Goal: Task Accomplishment & Management: Manage account settings

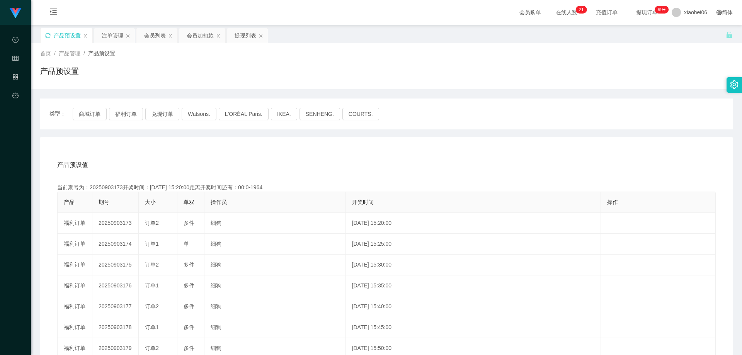
click at [47, 37] on icon "图标: sync" at bounding box center [47, 35] width 5 height 5
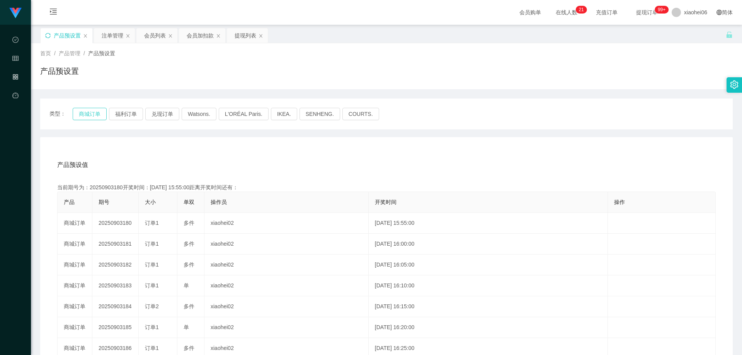
click at [100, 112] on button "商城订单" at bounding box center [90, 114] width 34 height 12
drag, startPoint x: 213, startPoint y: 152, endPoint x: 221, endPoint y: 161, distance: 11.8
click at [213, 152] on div "产品预设值 添加期号 当前期号为：20250903180开奖时间：[DATE] 15:55:00距离开奖时间还有： 产品 期号 大小 单双 操作员 开奖时间 …" at bounding box center [386, 296] width 692 height 318
click at [222, 156] on div "产品预设值 添加期号" at bounding box center [386, 165] width 658 height 22
click at [215, 163] on div "产品预设值 添加期号" at bounding box center [386, 165] width 658 height 22
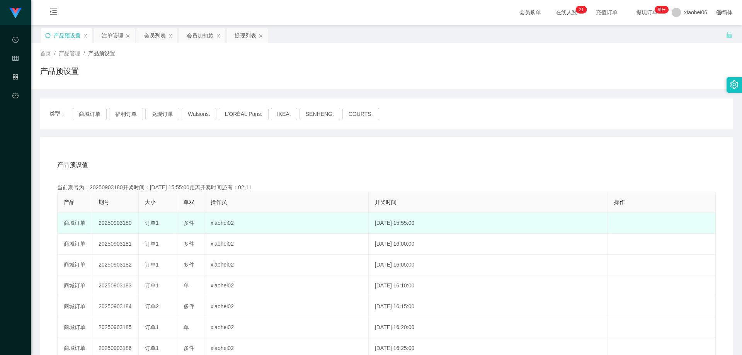
click at [119, 223] on td "20250903180" at bounding box center [115, 223] width 46 height 21
copy td "20250903180"
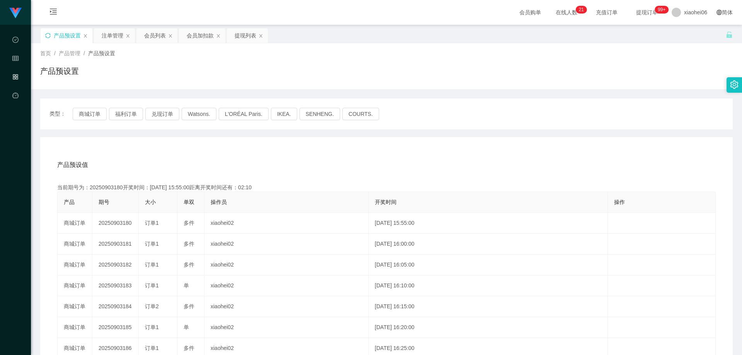
drag, startPoint x: 489, startPoint y: 154, endPoint x: 495, endPoint y: 154, distance: 5.8
click at [489, 154] on div "产品预设值 添加期号 当前期号为：20250903180开奖时间：[DATE] 15:55:00距离开奖时间还有：02:10 产品 期号 大小 单双 操作员 …" at bounding box center [386, 296] width 692 height 318
drag, startPoint x: 303, startPoint y: 160, endPoint x: 298, endPoint y: 157, distance: 6.4
click at [303, 160] on div "产品预设值 添加期号" at bounding box center [386, 165] width 658 height 22
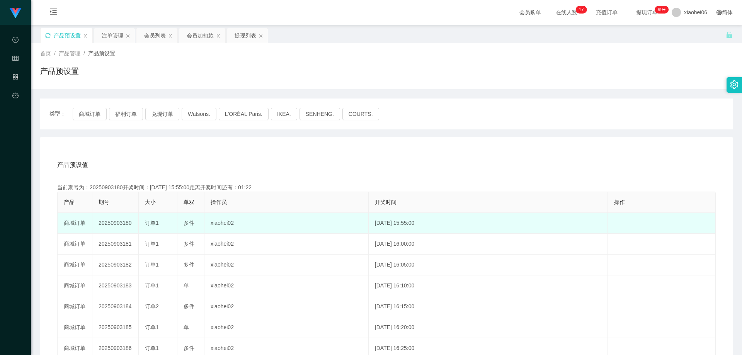
click at [130, 227] on td "20250903180" at bounding box center [115, 223] width 46 height 21
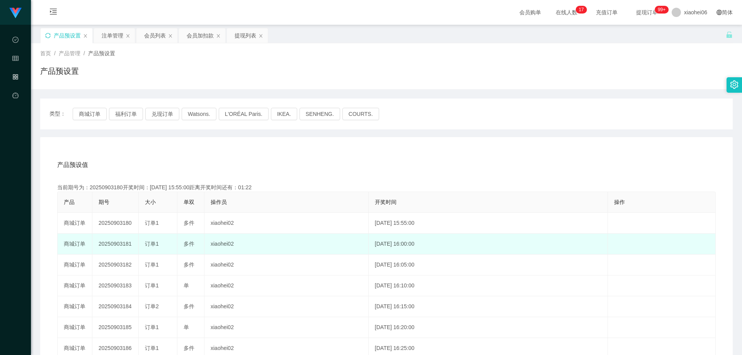
click at [116, 246] on td "20250903181" at bounding box center [115, 244] width 46 height 21
click at [111, 252] on td "20250903181" at bounding box center [115, 244] width 46 height 21
click at [114, 239] on td "20250903181" at bounding box center [115, 244] width 46 height 21
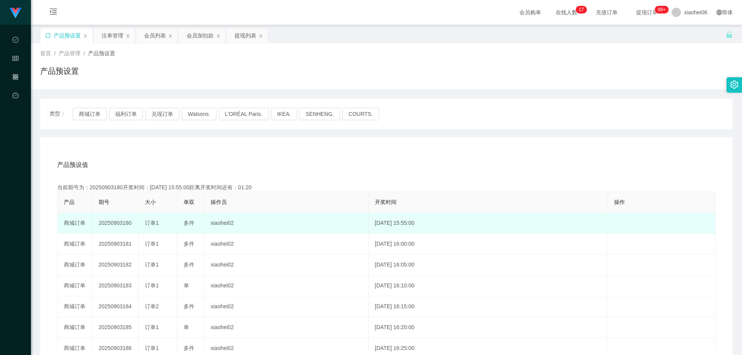
copy td "20250903181"
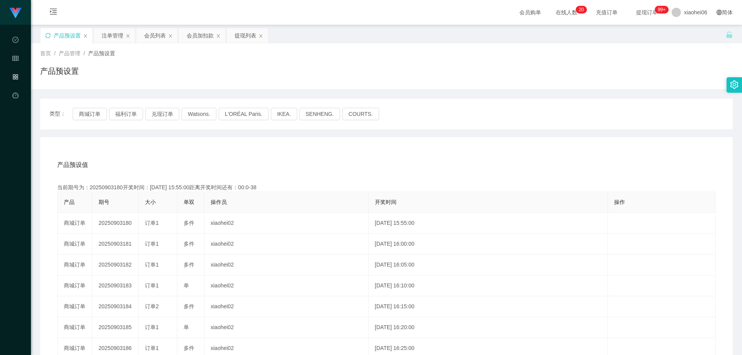
click at [275, 143] on div "产品预设值 添加期号 当前期号为：20250903180开奖时间：[DATE] 15:55:00距离开奖时间还有：00:0-38 产品 期号 大小 单双 操作…" at bounding box center [386, 296] width 692 height 318
click at [114, 41] on div "注单管理" at bounding box center [113, 35] width 22 height 15
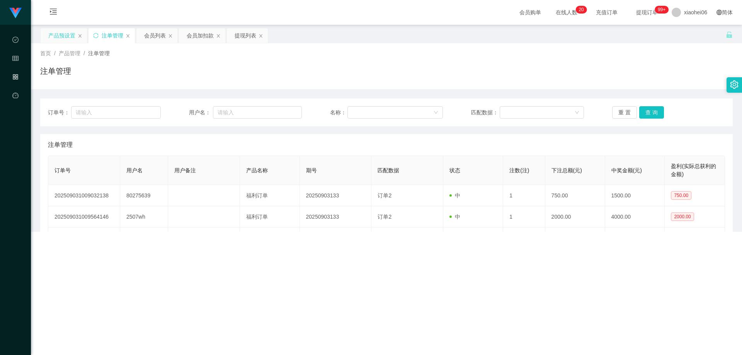
click at [478, 98] on div "订单号： 用户名： 名称： 匹配数据： 重 置 查 询 注单管理 订单号 用户名 用户备注 产品名称 期号 匹配数据 状态 注数(注) 下注总额(元) 中奖金…" at bounding box center [386, 255] width 692 height 333
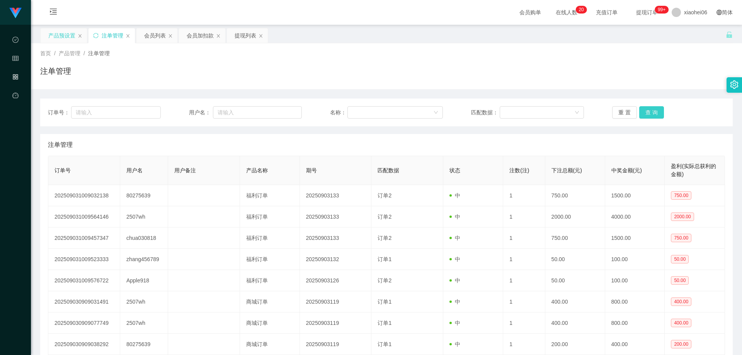
drag, startPoint x: 642, startPoint y: 114, endPoint x: 635, endPoint y: 119, distance: 8.2
click at [642, 114] on button "查 询" at bounding box center [651, 112] width 25 height 12
click at [566, 92] on div "订单号： 用户名： 名称： 匹配数据： 重 置 查 询 注单管理 订单号 用户名 用户备注 产品名称 期号 匹配数据 状态 注数(注) 下注总额(元) 中奖金…" at bounding box center [386, 255] width 692 height 333
click at [608, 85] on div "首页 / 产品管理 / 注单管理 / 注单管理" at bounding box center [386, 66] width 711 height 46
click at [657, 111] on button "查 询" at bounding box center [651, 112] width 25 height 12
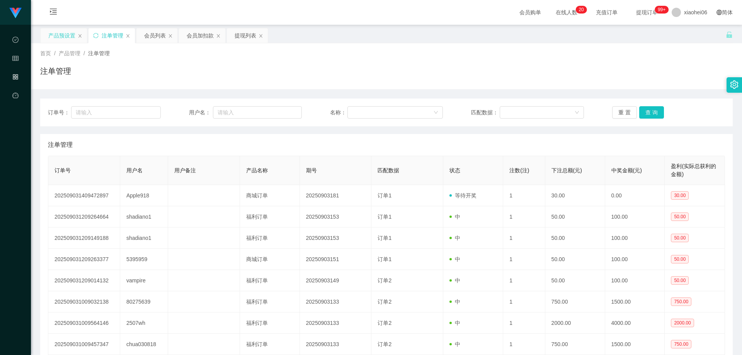
click at [535, 139] on div "注单管理" at bounding box center [386, 145] width 677 height 22
click at [649, 113] on button "查 询" at bounding box center [651, 112] width 25 height 12
click at [584, 142] on div "注单管理" at bounding box center [386, 145] width 677 height 22
drag, startPoint x: 639, startPoint y: 117, endPoint x: 644, endPoint y: 114, distance: 6.1
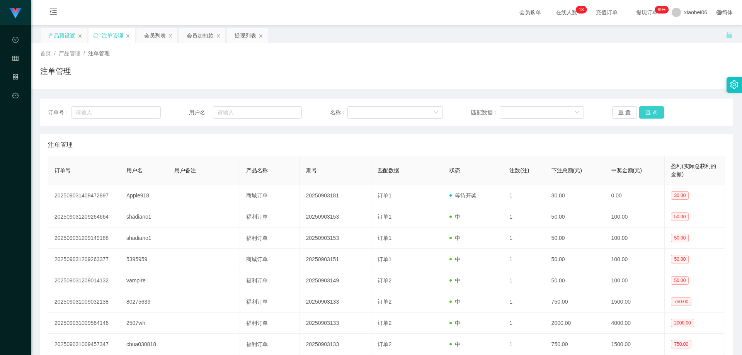
click at [639, 117] on button "查 询" at bounding box center [651, 112] width 25 height 12
click at [646, 111] on button "查 询" at bounding box center [655, 112] width 33 height 12
drag, startPoint x: 646, startPoint y: 111, endPoint x: 633, endPoint y: 128, distance: 20.9
click at [646, 111] on div "重 置 查 询" at bounding box center [668, 112] width 113 height 12
click at [632, 129] on div "订单号： 用户名： 名称： 匹配数据： 重 置 查 询 注单管理 订单号 用户名 用户备注 产品名称 期号 匹配数据 状态 注数(注) 下注总额(元) 中奖金…" at bounding box center [386, 261] width 692 height 324
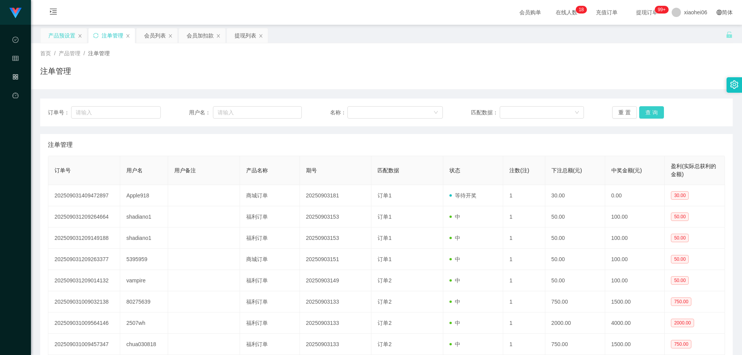
click at [651, 114] on button "查 询" at bounding box center [651, 112] width 25 height 12
click at [651, 114] on div "重 置 查 询" at bounding box center [668, 112] width 113 height 12
click at [630, 136] on div "注单管理" at bounding box center [386, 145] width 677 height 22
click at [661, 118] on div "重 置 查 询" at bounding box center [668, 112] width 113 height 12
click at [659, 116] on button "查 询" at bounding box center [651, 112] width 25 height 12
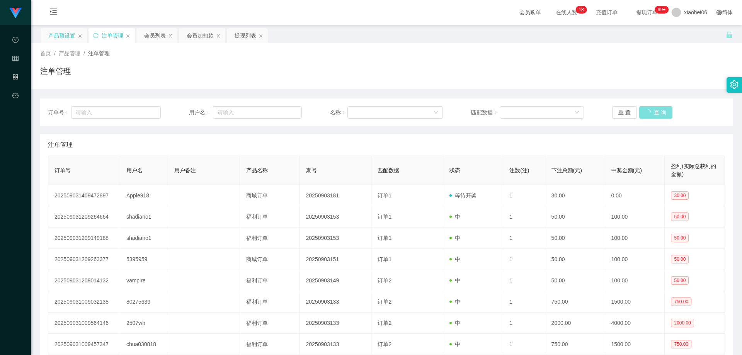
click at [657, 116] on button "查 询" at bounding box center [655, 112] width 33 height 12
click at [656, 116] on button "查 询" at bounding box center [655, 112] width 33 height 12
click at [652, 76] on div "注单管理" at bounding box center [386, 74] width 692 height 18
click at [653, 109] on button "查 询" at bounding box center [651, 112] width 25 height 12
drag, startPoint x: 608, startPoint y: 80, endPoint x: 614, endPoint y: 79, distance: 5.8
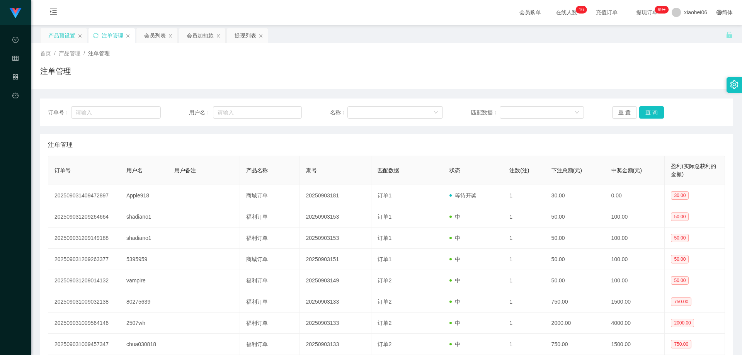
click at [608, 80] on div "注单管理" at bounding box center [386, 74] width 692 height 18
click at [652, 113] on button "查 询" at bounding box center [651, 112] width 25 height 12
drag, startPoint x: 646, startPoint y: 75, endPoint x: 657, endPoint y: 57, distance: 20.8
click at [646, 75] on div "注单管理" at bounding box center [386, 74] width 692 height 18
click at [639, 111] on button "查 询" at bounding box center [651, 112] width 25 height 12
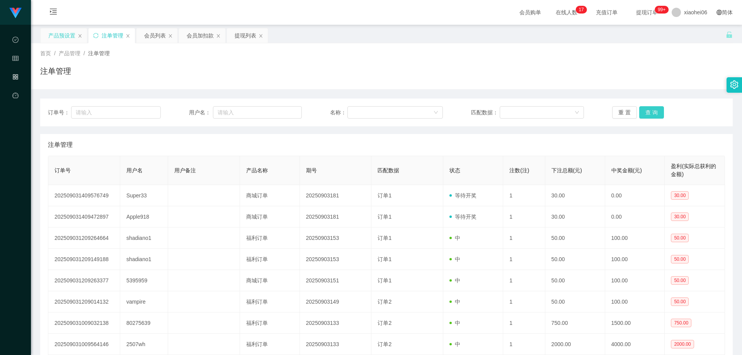
click at [648, 111] on button "查 询" at bounding box center [651, 112] width 25 height 12
click at [576, 147] on div "注单管理" at bounding box center [386, 145] width 677 height 22
click at [543, 138] on div "注单管理" at bounding box center [386, 145] width 677 height 22
drag, startPoint x: 588, startPoint y: 68, endPoint x: 600, endPoint y: 65, distance: 13.0
click at [588, 68] on div "注单管理" at bounding box center [386, 74] width 692 height 18
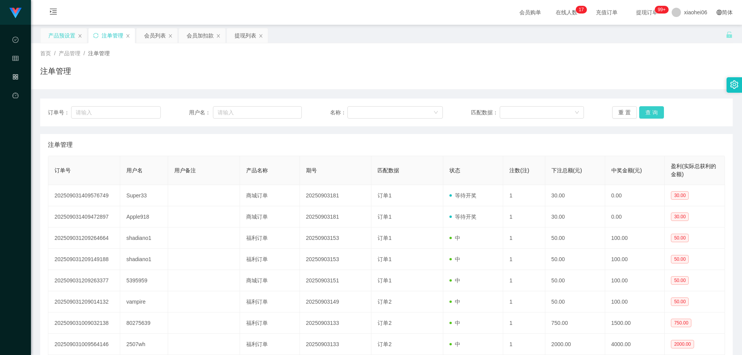
click at [653, 114] on button "查 询" at bounding box center [651, 112] width 25 height 12
click at [609, 149] on div "注单管理" at bounding box center [386, 145] width 677 height 22
click at [642, 120] on div "订单号： 用户名： 名称： 匹配数据： 重 置 查 询" at bounding box center [386, 113] width 692 height 28
click at [649, 113] on button "查 询" at bounding box center [651, 112] width 25 height 12
click at [649, 113] on div "重 置 查 询" at bounding box center [668, 112] width 113 height 12
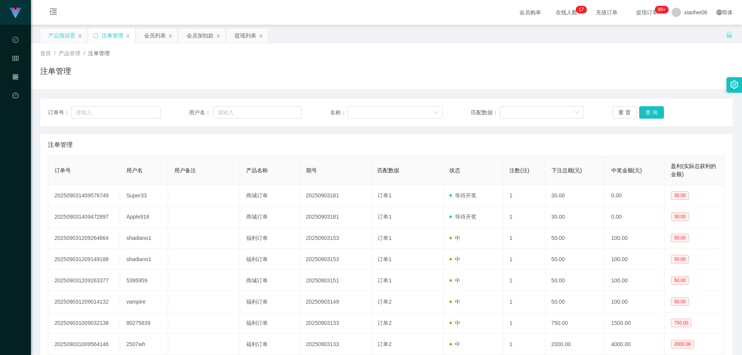
click at [609, 140] on div "注单管理" at bounding box center [386, 145] width 677 height 22
drag, startPoint x: 600, startPoint y: 75, endPoint x: 604, endPoint y: 71, distance: 4.9
click at [600, 74] on div "注单管理" at bounding box center [386, 74] width 692 height 18
click at [168, 126] on div "订单号： 用户名： 名称： 匹配数据： 重 置 查 询" at bounding box center [386, 113] width 692 height 28
click at [51, 37] on div "产品预设置" at bounding box center [61, 35] width 27 height 15
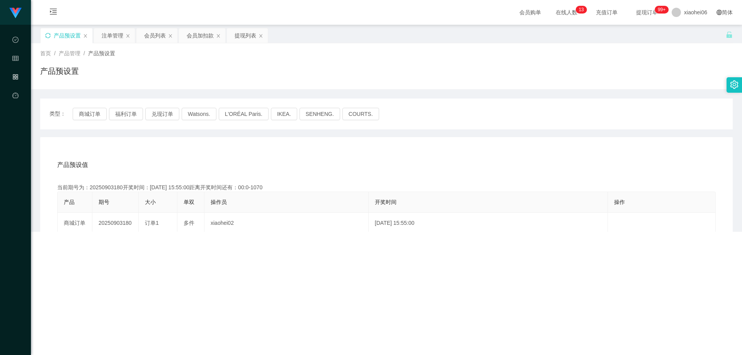
click at [48, 37] on icon "图标: sync" at bounding box center [47, 35] width 5 height 5
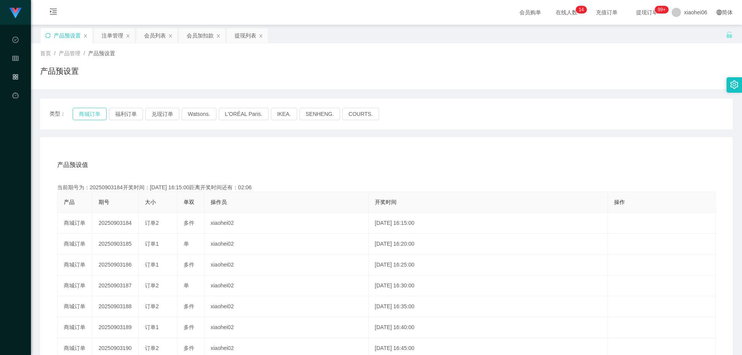
click at [100, 115] on button "商城订单" at bounding box center [90, 114] width 34 height 12
click at [188, 148] on div "产品预设值 添加期号 当前期号为：20250903184开奖时间：[DATE] 16:15:00距离开奖时间还有： 产品 期号 大小 单双 操作员 开奖时间 …" at bounding box center [386, 296] width 692 height 318
click at [192, 148] on div "产品预设值 添加期号 当前期号为：20250903184开奖时间：[DATE] 16:15:00距离开奖时间还有：02:03 产品 期号 大小 单双 操作员 …" at bounding box center [386, 296] width 692 height 318
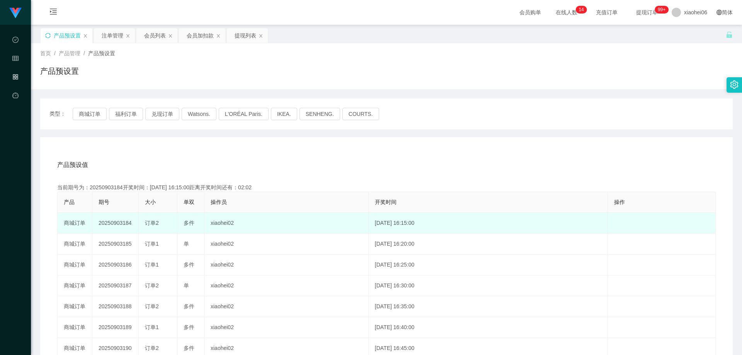
scroll to position [39, 0]
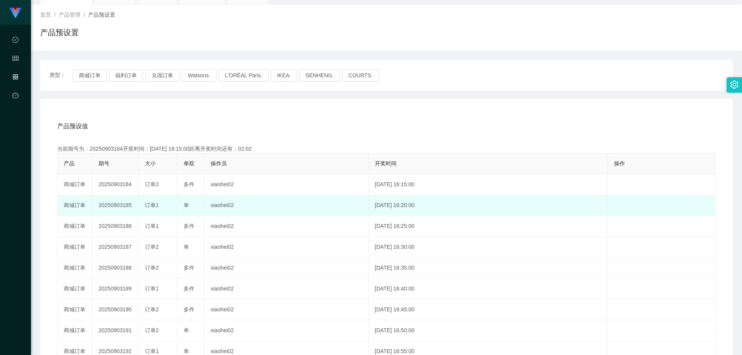
click at [127, 205] on td "20250903185" at bounding box center [115, 205] width 46 height 21
copy td "20250903185"
click at [149, 207] on span "订单1" at bounding box center [152, 205] width 14 height 6
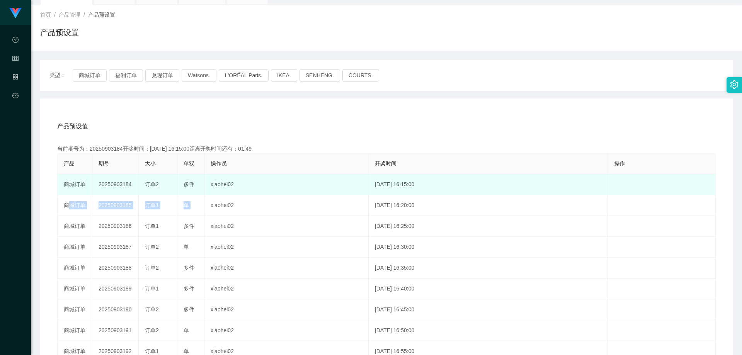
drag, startPoint x: 58, startPoint y: 207, endPoint x: 321, endPoint y: 195, distance: 264.2
click at [225, 209] on tr "商城订单 20250903185 订单1 单 xiaohei02 [DATE] 16:20:00 编 辑 限制投注" at bounding box center [387, 205] width 658 height 21
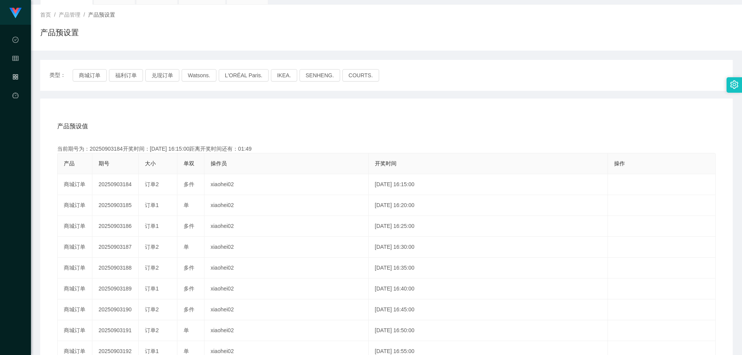
drag, startPoint x: 495, startPoint y: 188, endPoint x: 582, endPoint y: 151, distance: 94.9
click at [496, 188] on td "[DATE] 16:15:00" at bounding box center [488, 184] width 239 height 21
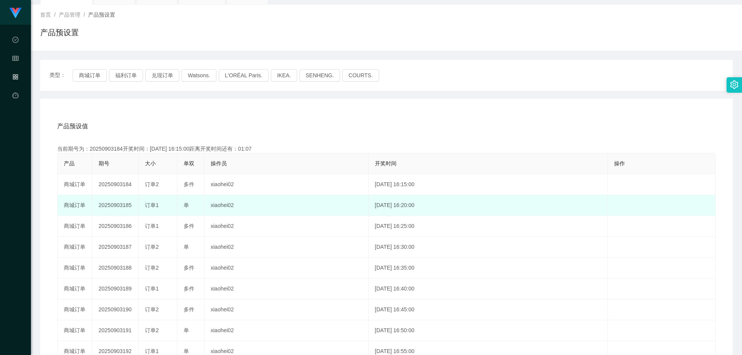
click at [316, 205] on td "xiaohei02" at bounding box center [286, 205] width 164 height 21
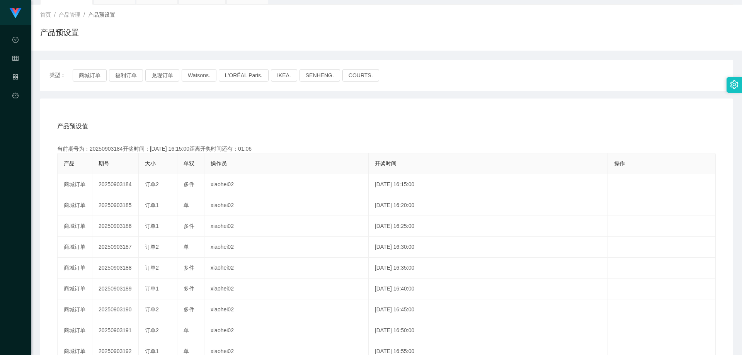
click at [291, 125] on div "产品预设值 添加期号" at bounding box center [386, 127] width 658 height 22
click at [87, 77] on button "商城订单" at bounding box center [90, 75] width 34 height 12
click at [267, 93] on div "类型： 商城订单 福利订单 兑现订单 Watsons. L'ORÉAL Paris. IKEA. [GEOGRAPHIC_DATA]. COURTS. 产品预…" at bounding box center [386, 238] width 692 height 357
drag, startPoint x: 351, startPoint y: 119, endPoint x: 684, endPoint y: 12, distance: 350.0
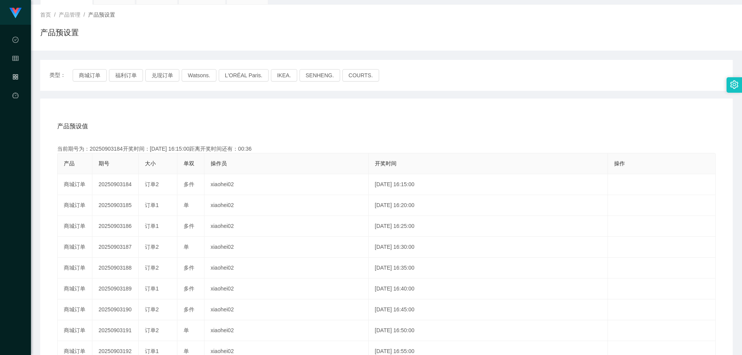
click at [357, 117] on div "产品预设值 添加期号" at bounding box center [386, 127] width 658 height 22
drag, startPoint x: 370, startPoint y: 132, endPoint x: 405, endPoint y: 119, distance: 36.5
click at [370, 132] on div "产品预设值 添加期号" at bounding box center [386, 127] width 658 height 22
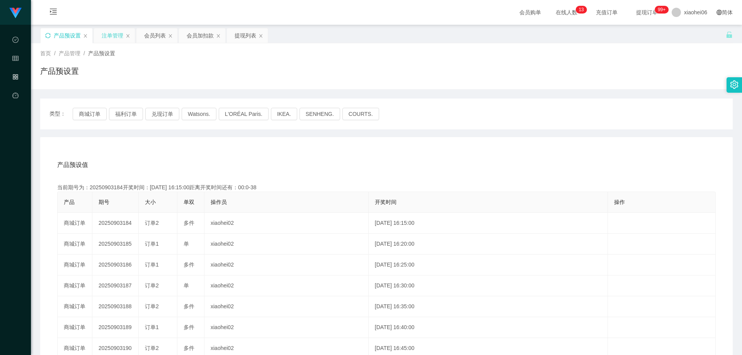
click at [115, 37] on div "注单管理" at bounding box center [113, 35] width 22 height 15
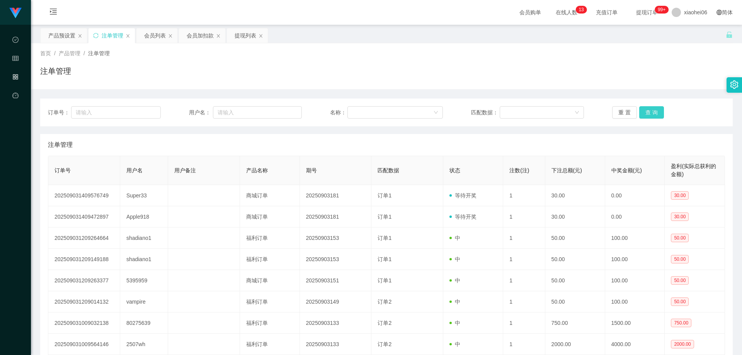
drag, startPoint x: 645, startPoint y: 113, endPoint x: 641, endPoint y: 115, distance: 4.3
click at [645, 113] on button "查 询" at bounding box center [651, 112] width 25 height 12
click at [551, 146] on div "注单管理" at bounding box center [386, 145] width 677 height 22
drag, startPoint x: 552, startPoint y: 145, endPoint x: 637, endPoint y: 129, distance: 86.9
click at [554, 145] on div "注单管理" at bounding box center [386, 145] width 677 height 22
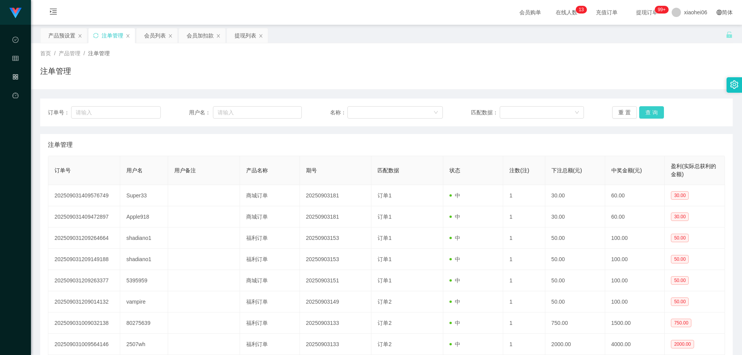
click at [658, 116] on button "查 询" at bounding box center [651, 112] width 25 height 12
drag, startPoint x: 672, startPoint y: 84, endPoint x: 699, endPoint y: 14, distance: 75.3
click at [672, 83] on div "首页 / 产品管理 / 注单管理 / 注单管理" at bounding box center [386, 66] width 711 height 46
click at [48, 33] on div "产品预设置" at bounding box center [64, 35] width 46 height 15
click at [57, 33] on div "产品预设置" at bounding box center [61, 35] width 27 height 15
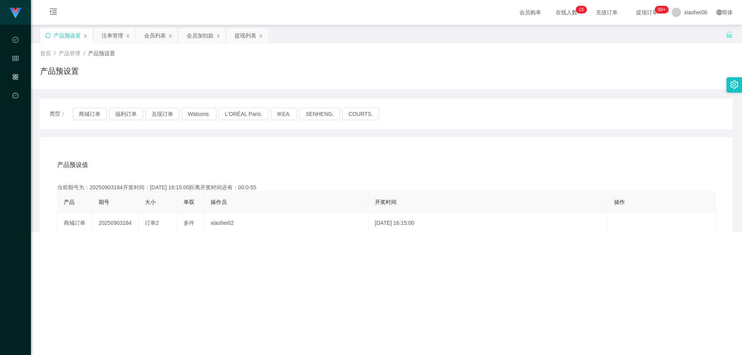
click at [49, 37] on icon "图标: sync" at bounding box center [47, 35] width 5 height 5
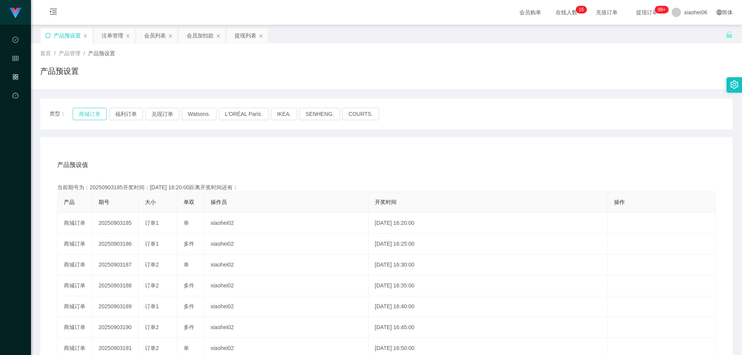
click at [87, 112] on button "商城订单" at bounding box center [90, 114] width 34 height 12
click at [173, 158] on div "产品预设值 添加期号" at bounding box center [386, 165] width 658 height 22
click at [283, 161] on div "产品预设值 添加期号" at bounding box center [386, 165] width 658 height 22
click at [386, 145] on div "产品预设值 添加期号 当前期号为：20250903185开奖时间：[DATE] 16:20:00距离开奖时间还有：03:37 产品 期号 大小 单双 操作员 …" at bounding box center [386, 296] width 692 height 318
drag, startPoint x: 357, startPoint y: 166, endPoint x: 581, endPoint y: 65, distance: 245.4
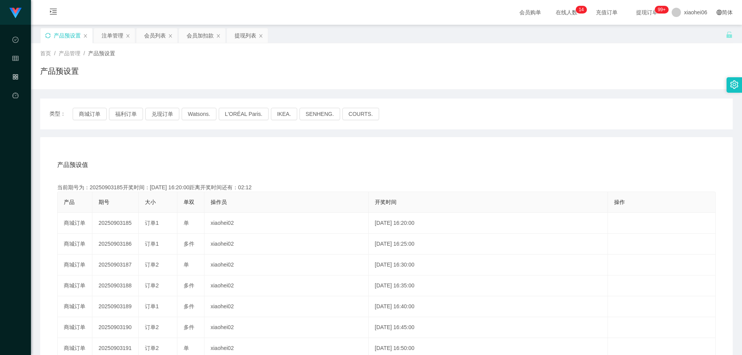
click at [359, 165] on div "产品预设值 添加期号" at bounding box center [386, 165] width 658 height 22
drag, startPoint x: 374, startPoint y: 161, endPoint x: 384, endPoint y: 162, distance: 9.4
click at [379, 162] on div "产品预设值 添加期号" at bounding box center [386, 165] width 658 height 22
drag, startPoint x: 315, startPoint y: 151, endPoint x: 310, endPoint y: 151, distance: 5.8
click at [315, 150] on div "产品预设值 添加期号 当前期号为：20250903185开奖时间：[DATE] 16:20:00距离开奖时间还有：00:05 产品 期号 大小 单双 操作员 …" at bounding box center [386, 296] width 692 height 318
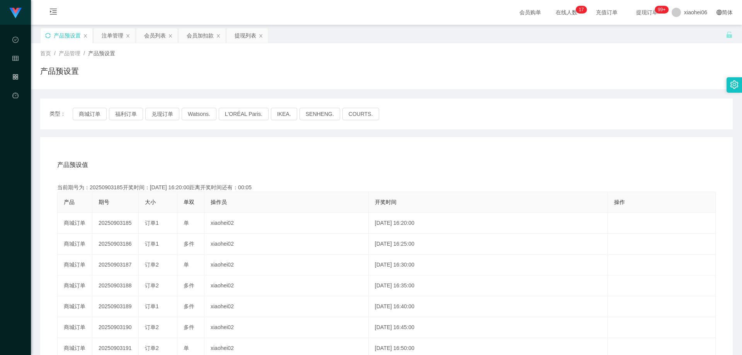
drag, startPoint x: 510, startPoint y: 141, endPoint x: 582, endPoint y: 110, distance: 78.2
click at [510, 141] on div "产品预设值 添加期号 当前期号为：20250903185开奖时间：[DATE] 16:20:00距离开奖时间还有：00:05 产品 期号 大小 单双 操作员 …" at bounding box center [386, 296] width 692 height 318
click at [99, 25] on main "关闭左侧 关闭右侧 关闭其它 刷新页面 产品预设置 注单管理 会员列表 会员加扣款 提现列表 首页 / 产品管理 / 产品预设置 / 产品预设置 类型： 商城…" at bounding box center [386, 240] width 711 height 431
click at [114, 39] on div "注单管理" at bounding box center [113, 35] width 22 height 15
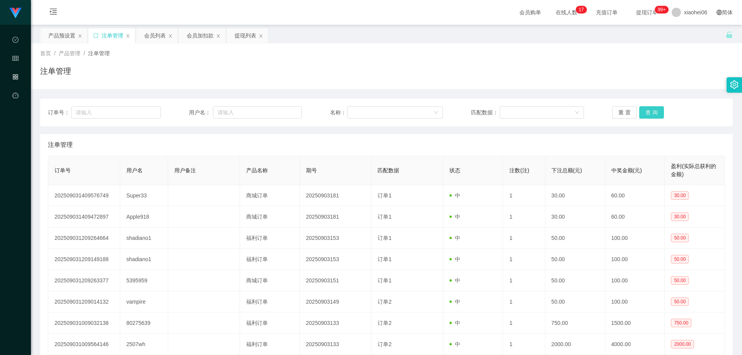
click at [651, 106] on button "查 询" at bounding box center [651, 112] width 25 height 12
click at [648, 112] on button "查 询" at bounding box center [651, 112] width 25 height 12
click at [625, 111] on button "重 置" at bounding box center [624, 112] width 25 height 12
click at [633, 133] on div "订单号： 用户名： 名称： 匹配数据： 重 置 查 询 注单管理 订单号 用户名 用户备注 产品名称 期号 匹配数据 状态 注数(注) 下注总额(元) 中奖金…" at bounding box center [386, 261] width 692 height 324
click at [618, 77] on div "注单管理" at bounding box center [386, 74] width 692 height 18
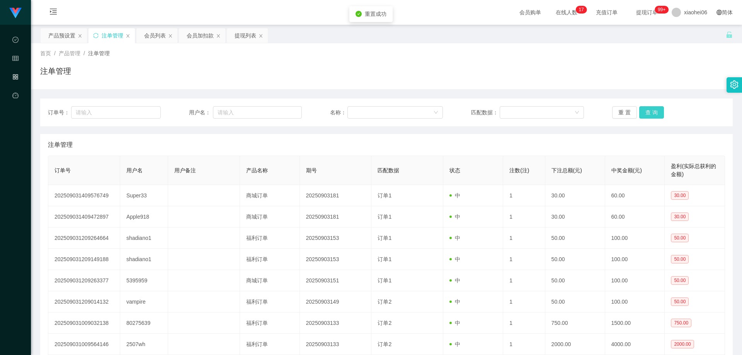
click at [644, 107] on button "查 询" at bounding box center [651, 112] width 25 height 12
click at [605, 68] on div "注单管理" at bounding box center [386, 74] width 692 height 18
drag, startPoint x: 364, startPoint y: 156, endPoint x: 370, endPoint y: 156, distance: 6.2
click at [365, 156] on table "订单号 用户名 用户备注 产品名称 期号 匹配数据 状态 注数(注) 下注总额(元) 中奖金额(元) 盈利(实际总获利的金额) 202509031409576…" at bounding box center [386, 277] width 677 height 242
drag, startPoint x: 648, startPoint y: 110, endPoint x: 639, endPoint y: 117, distance: 12.1
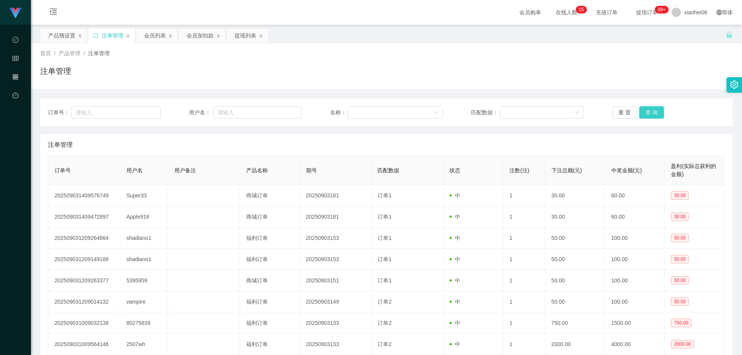
click at [648, 110] on button "查 询" at bounding box center [651, 112] width 25 height 12
click at [610, 146] on div "注单管理" at bounding box center [386, 145] width 677 height 22
click at [569, 143] on div "注单管理" at bounding box center [386, 145] width 677 height 22
click at [577, 139] on div "注单管理" at bounding box center [386, 145] width 677 height 22
click at [594, 90] on div "首页 / 产品管理 / 注单管理 / 注单管理 订单号： 用户名： 名称： 匹配数据： 重 置 查 询 注单管理 订单号 用户名 用户备注 产品名称 期号 匹…" at bounding box center [386, 232] width 692 height 379
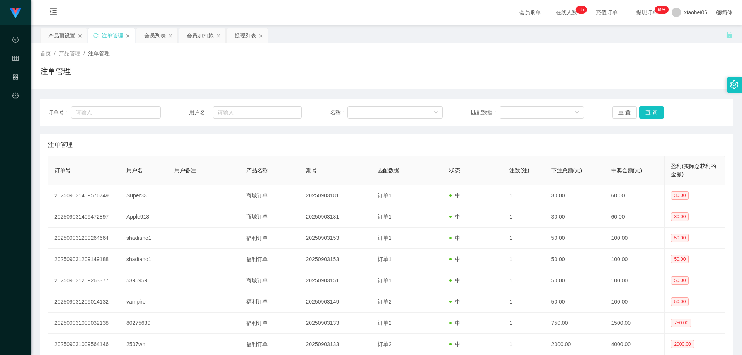
click at [616, 52] on div "首页 / 产品管理 / 注单管理 /" at bounding box center [386, 53] width 692 height 8
click at [302, 136] on div "注单管理" at bounding box center [386, 145] width 677 height 22
drag, startPoint x: 192, startPoint y: 80, endPoint x: 172, endPoint y: 57, distance: 30.6
click at [192, 80] on div "注单管理" at bounding box center [386, 74] width 692 height 18
click at [156, 39] on div "会员列表" at bounding box center [155, 35] width 22 height 15
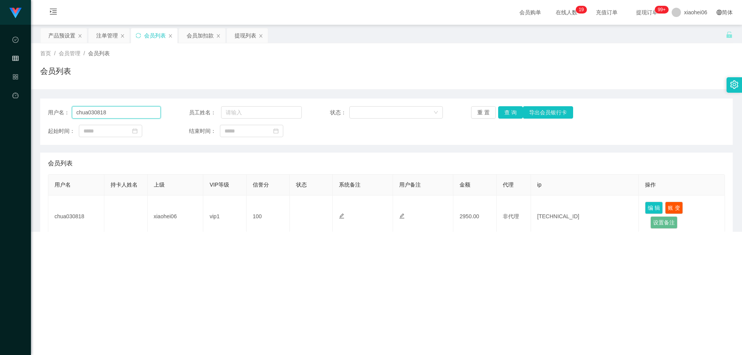
click at [140, 115] on input "chua030818" at bounding box center [116, 112] width 89 height 12
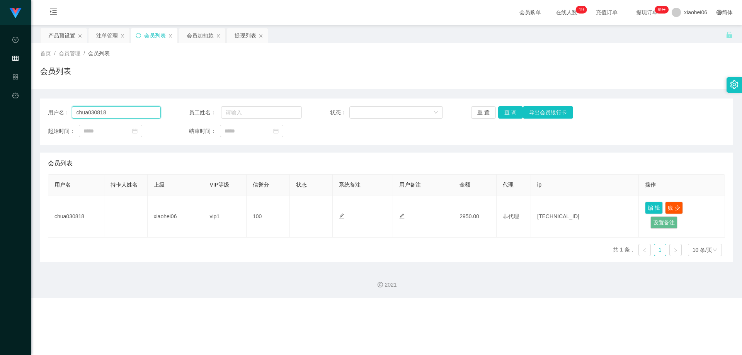
paste input "426235"
type input "426235"
click at [514, 112] on button "查 询" at bounding box center [510, 112] width 25 height 12
drag, startPoint x: 489, startPoint y: 141, endPoint x: 484, endPoint y: 139, distance: 5.5
click at [489, 141] on div "用户名： 426235 员工姓名： 状态： 重 置 查 询 导出会员银行卡 起始时间： 结束时间：" at bounding box center [386, 122] width 692 height 46
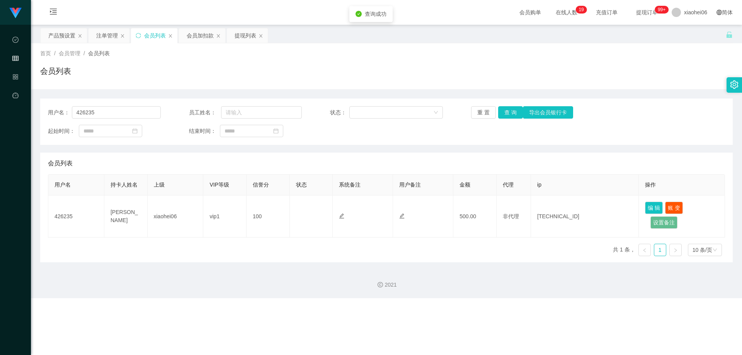
drag, startPoint x: 450, startPoint y: 82, endPoint x: 463, endPoint y: 80, distance: 13.7
click at [450, 82] on div "会员列表" at bounding box center [386, 74] width 692 height 18
click at [512, 114] on button "查 询" at bounding box center [510, 112] width 25 height 12
click at [486, 137] on div "用户名： 426235 员工姓名： 状态： 重 置 查 询 导出会员银行卡 起始时间： 结束时间：" at bounding box center [386, 122] width 692 height 46
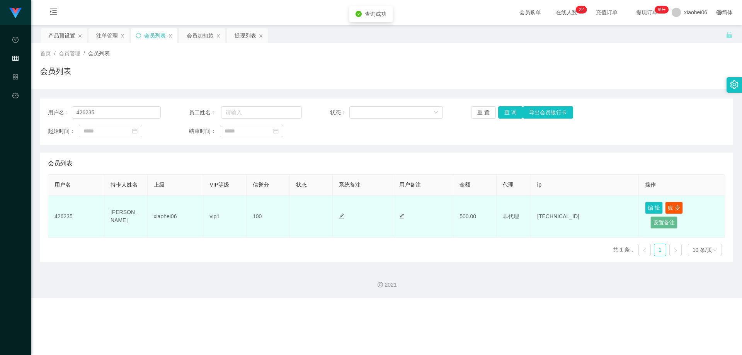
click at [66, 215] on td "426235" at bounding box center [76, 217] width 56 height 42
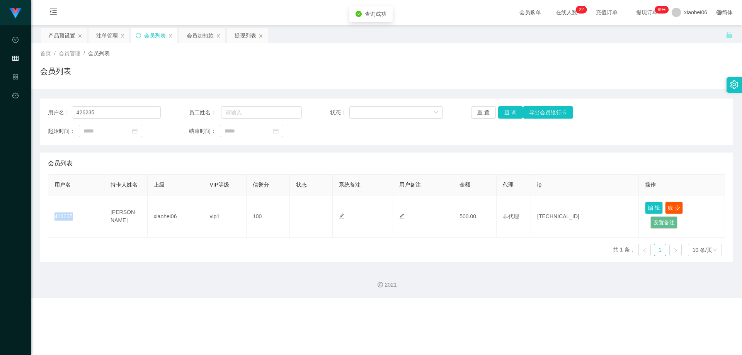
copy td "426235"
drag, startPoint x: 68, startPoint y: 34, endPoint x: 84, endPoint y: 47, distance: 20.9
click at [68, 34] on div "产品预设置" at bounding box center [61, 35] width 27 height 15
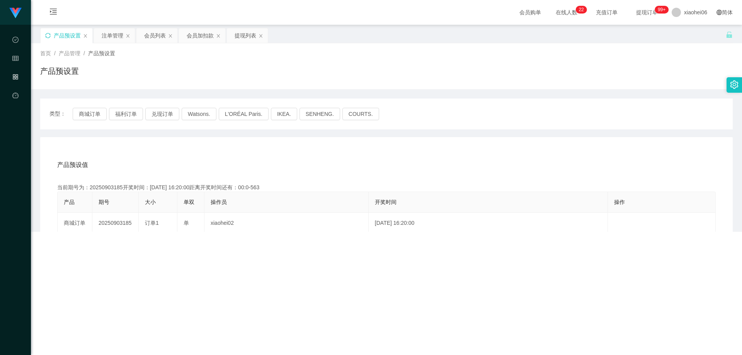
click at [270, 80] on div "产品预设置" at bounding box center [386, 74] width 692 height 18
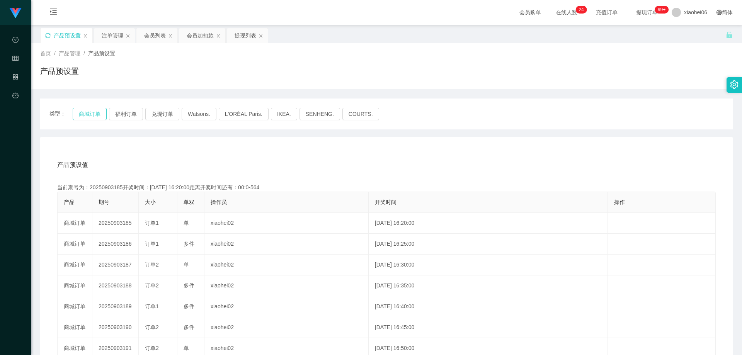
drag, startPoint x: 99, startPoint y: 112, endPoint x: 188, endPoint y: 146, distance: 95.1
click at [99, 112] on button "商城订单" at bounding box center [90, 114] width 34 height 12
click at [203, 150] on div "产品预设值 添加期号 当前期号为：20250903185开奖时间：[DATE] 16:20:00距离开奖时间还有： 产品 期号 大小 单双 操作员 开奖时间 …" at bounding box center [386, 296] width 692 height 318
click at [211, 151] on div "产品预设值 添加期号 当前期号为：20250903187开奖时间：[DATE] 16:30:00距离开奖时间还有： 产品 期号 大小 单双 操作员 开奖时间 …" at bounding box center [386, 296] width 692 height 318
click at [107, 187] on div "当前期号为：20250903187开奖时间：[DATE] 16:30:00距离开奖时间还有：00:33" at bounding box center [386, 188] width 658 height 8
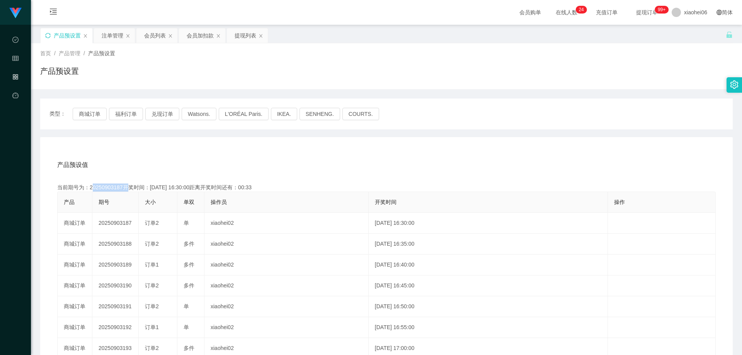
click at [107, 187] on div "当前期号为：20250903187开奖时间：[DATE] 16:30:00距离开奖时间还有：00:33" at bounding box center [386, 188] width 658 height 8
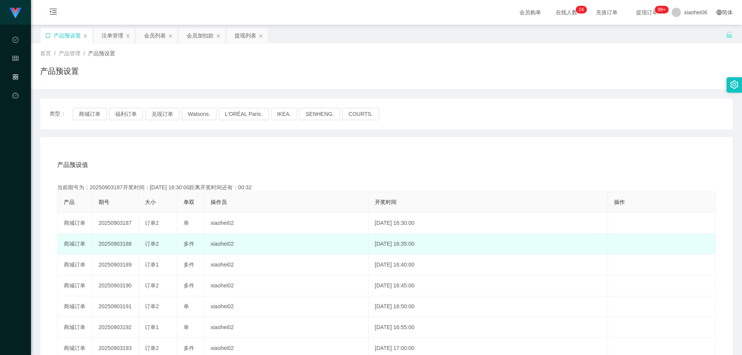
click at [117, 240] on td "20250903188" at bounding box center [115, 244] width 46 height 21
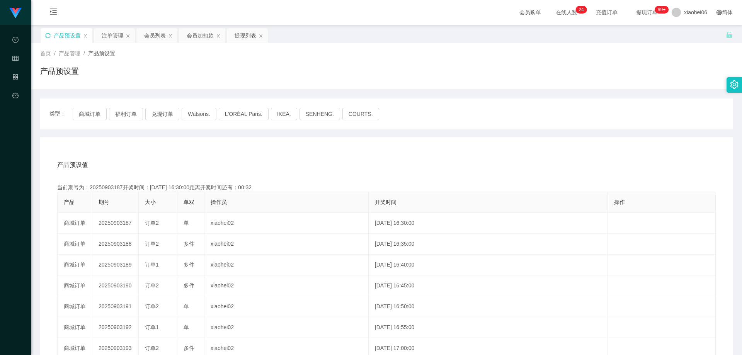
copy td "20250903188"
drag, startPoint x: 418, startPoint y: 148, endPoint x: 431, endPoint y: 148, distance: 12.8
click at [422, 148] on div "产品预设值 添加期号 当前期号为：20250903187开奖时间：[DATE] 16:30:00距离开奖时间还有：00:31 产品 期号 大小 单双 操作员 …" at bounding box center [386, 296] width 692 height 318
click at [311, 146] on div "产品预设值 添加期号 当前期号为：20250903187开奖时间：[DATE] 16:30:00距离开奖时间还有：00:21 产品 期号 大小 单双 操作员 …" at bounding box center [386, 296] width 692 height 318
drag, startPoint x: 352, startPoint y: 146, endPoint x: 497, endPoint y: 83, distance: 158.5
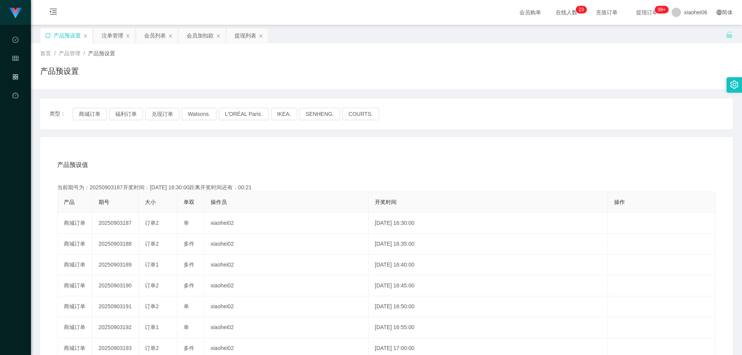
click at [352, 146] on div "产品预设值 添加期号 当前期号为：20250903187开奖时间：[DATE] 16:30:00距离开奖时间还有：00:21 产品 期号 大小 单双 操作员 …" at bounding box center [386, 296] width 692 height 318
click at [282, 177] on div "产品预设值 添加期号 当前期号为：20250903187开奖时间：[DATE] 16:30:00距离开奖时间还有：00:0-3 产品 期号 大小 单双 操作员…" at bounding box center [386, 300] width 674 height 292
click at [310, 158] on div "产品预设值 添加期号" at bounding box center [386, 165] width 658 height 22
click at [345, 155] on div "产品预设值 添加期号" at bounding box center [386, 165] width 658 height 22
click at [112, 37] on div "注单管理" at bounding box center [113, 35] width 22 height 15
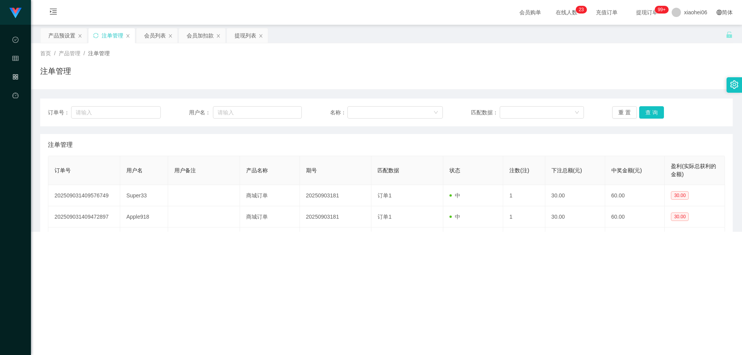
click at [449, 83] on div "注单管理" at bounding box center [386, 74] width 692 height 18
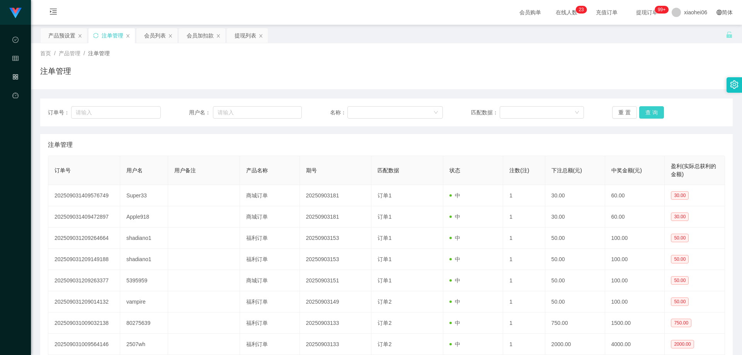
click at [657, 109] on button "查 询" at bounding box center [651, 112] width 25 height 12
click at [656, 109] on div "重 置 查 询" at bounding box center [668, 112] width 113 height 12
click at [655, 109] on button "查 询" at bounding box center [651, 112] width 25 height 12
click at [655, 109] on div "重 置 查 询" at bounding box center [668, 112] width 113 height 12
click at [638, 67] on div "注单管理" at bounding box center [386, 74] width 692 height 18
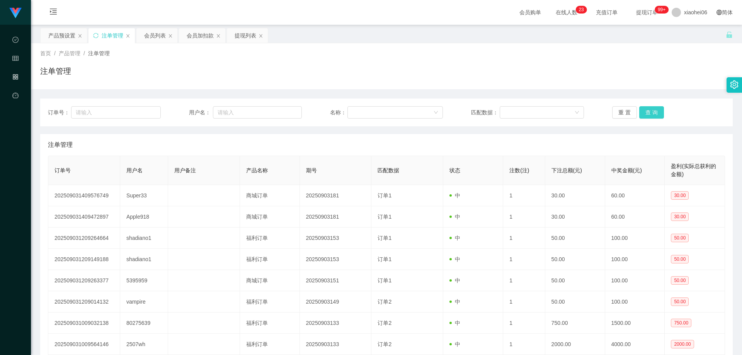
click at [645, 112] on button "查 询" at bounding box center [651, 112] width 25 height 12
drag, startPoint x: 641, startPoint y: 115, endPoint x: 639, endPoint y: 122, distance: 7.8
click at [641, 115] on button "查 询" at bounding box center [651, 112] width 25 height 12
click at [629, 134] on div "注单管理" at bounding box center [386, 145] width 677 height 22
click at [641, 109] on button "查 询" at bounding box center [651, 112] width 25 height 12
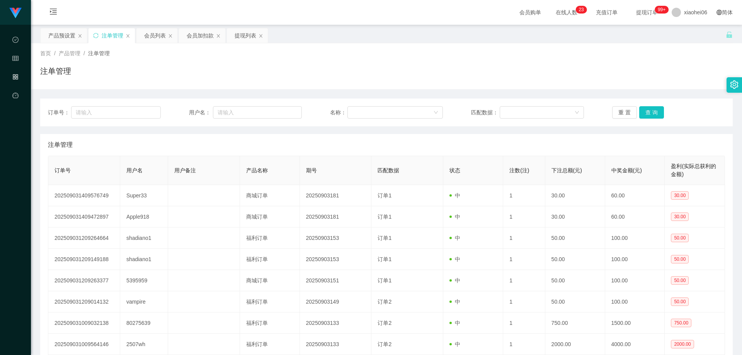
drag, startPoint x: 645, startPoint y: 83, endPoint x: 662, endPoint y: 15, distance: 70.0
click at [645, 83] on div "首页 / 产品管理 / 注单管理 / 注单管理" at bounding box center [386, 66] width 711 height 46
click at [658, 111] on button "查 询" at bounding box center [651, 112] width 25 height 12
click at [658, 117] on button "查 询" at bounding box center [651, 112] width 25 height 12
click at [659, 117] on div "重 置 查 询" at bounding box center [668, 112] width 113 height 12
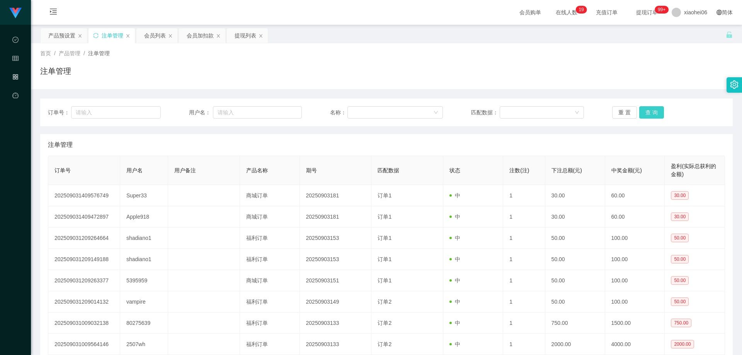
drag, startPoint x: 659, startPoint y: 117, endPoint x: 676, endPoint y: 61, distance: 58.7
click at [659, 117] on button "查 询" at bounding box center [651, 112] width 25 height 12
drag, startPoint x: 676, startPoint y: 61, endPoint x: 690, endPoint y: 2, distance: 59.9
click at [676, 58] on div "首页 / 产品管理 / 注单管理 / 注单管理" at bounding box center [386, 66] width 692 height 34
drag, startPoint x: 406, startPoint y: 75, endPoint x: 455, endPoint y: 80, distance: 49.0
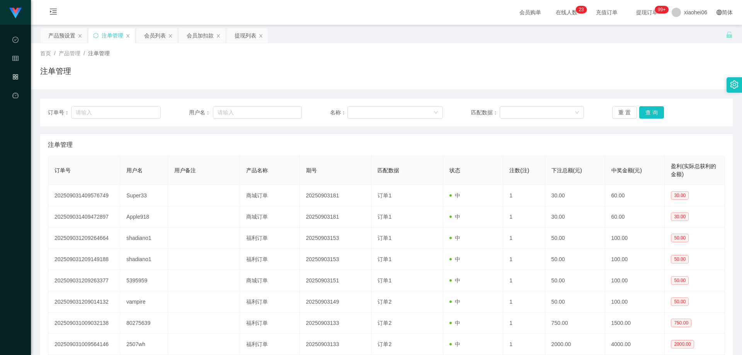
click at [407, 75] on div "注单管理" at bounding box center [386, 74] width 692 height 18
click at [649, 116] on button "查 询" at bounding box center [651, 112] width 25 height 12
click at [624, 82] on div "注单管理" at bounding box center [386, 74] width 692 height 18
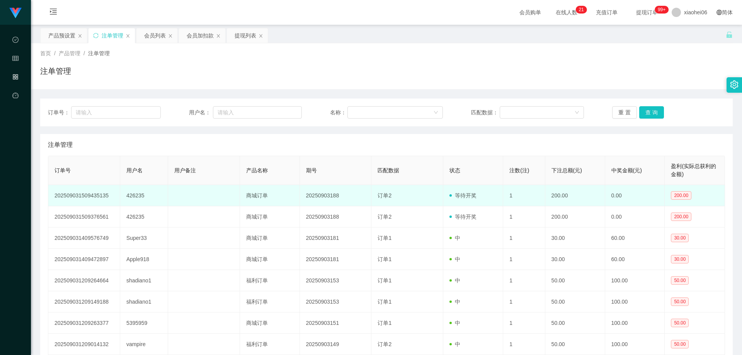
click at [135, 192] on td "426235" at bounding box center [144, 195] width 48 height 21
click at [130, 186] on td "426235" at bounding box center [144, 195] width 48 height 21
click at [135, 192] on td "426235" at bounding box center [144, 195] width 48 height 21
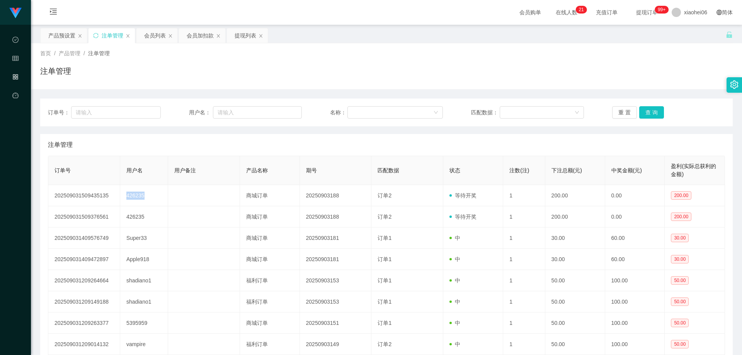
copy td "426235"
click at [171, 75] on div "注单管理" at bounding box center [386, 74] width 692 height 18
click at [157, 36] on div "会员列表" at bounding box center [155, 35] width 22 height 15
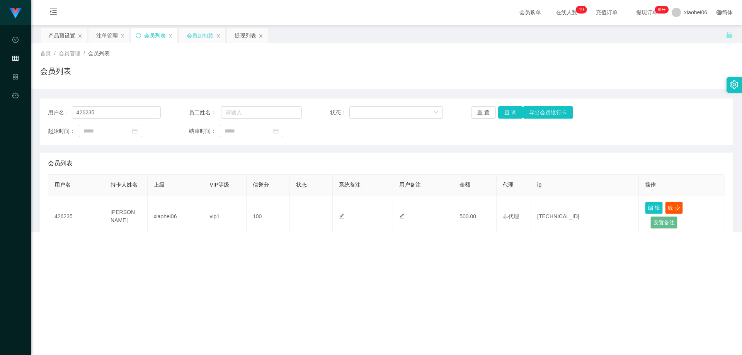
click at [202, 31] on div "会员加扣款" at bounding box center [200, 35] width 27 height 15
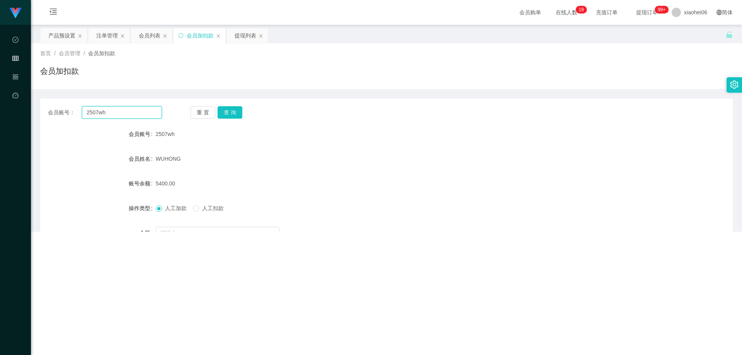
drag, startPoint x: 134, startPoint y: 112, endPoint x: 139, endPoint y: 112, distance: 4.6
click at [134, 112] on input "2507wh" at bounding box center [122, 112] width 80 height 12
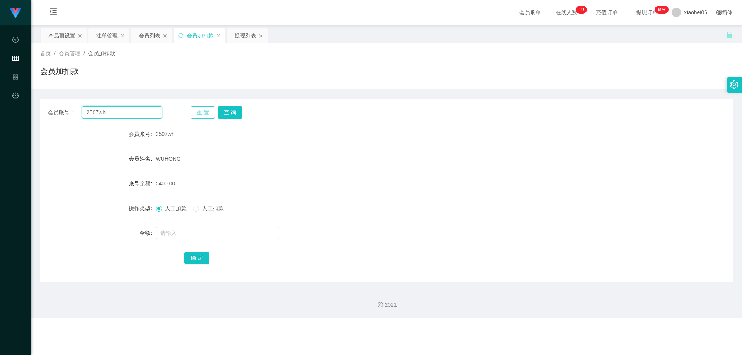
paste input "426235"
type input "426235"
click at [231, 111] on button "查 询" at bounding box center [230, 112] width 25 height 12
click at [246, 168] on form "会员账号 426235 会员姓名 [PERSON_NAME] 账号余额 100.00 操作类型 人工加款 人工扣款 金额 确 定" at bounding box center [386, 195] width 692 height 139
click at [282, 153] on div "[PERSON_NAME]" at bounding box center [358, 158] width 404 height 15
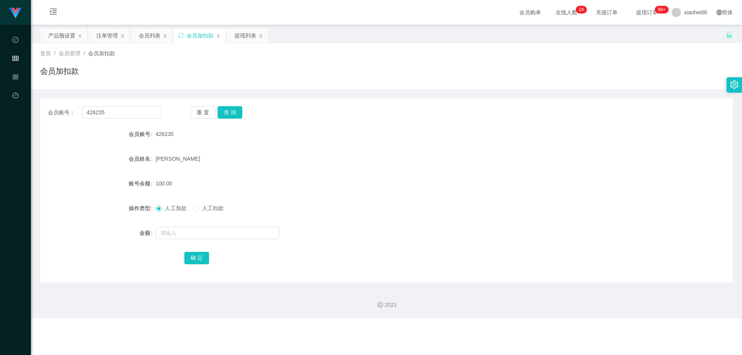
click at [255, 150] on form "会员账号 426235 会员姓名 [PERSON_NAME] 账号余额 100.00 操作类型 人工加款 人工扣款 金额 确 定" at bounding box center [386, 195] width 692 height 139
click at [61, 42] on div "产品预设置" at bounding box center [61, 35] width 27 height 15
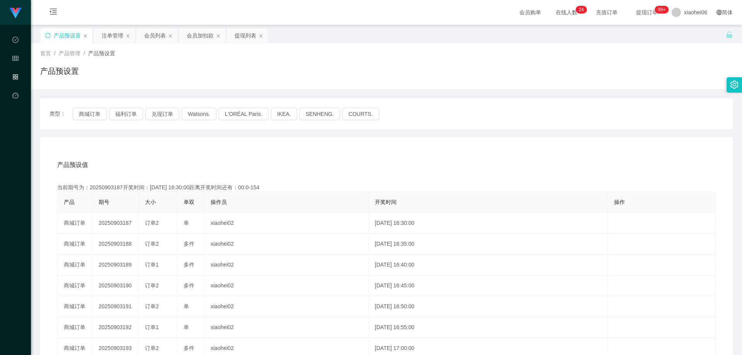
click at [418, 93] on div "类型： 商城订单 福利订单 兑现订单 Watsons. L'ORÉAL Paris. IKEA. [GEOGRAPHIC_DATA]. COURTS. 产品预…" at bounding box center [386, 272] width 692 height 366
drag, startPoint x: 85, startPoint y: 110, endPoint x: 183, endPoint y: 138, distance: 101.6
click at [85, 110] on button "商城订单" at bounding box center [90, 114] width 34 height 12
click at [275, 150] on div "产品预设值 添加期号 当前期号为：20250903187开奖时间：[DATE] 16:30:00距离开奖时间还有： 产品 期号 大小 单双 操作员 开奖时间 …" at bounding box center [386, 296] width 692 height 318
click at [255, 152] on div "产品预设值 添加期号 当前期号为：20250903188开奖时间：[DATE] 16:35:00距离开奖时间还有： 产品 期号 大小 单双 操作员 开奖时间 …" at bounding box center [386, 296] width 692 height 318
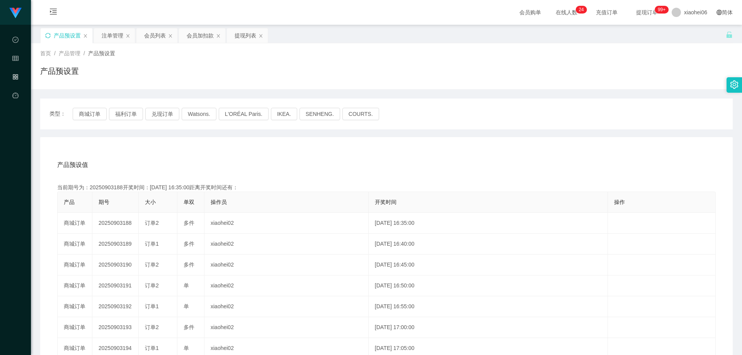
click at [387, 152] on div "产品预设值 添加期号 当前期号为：20250903188开奖时间：[DATE] 16:35:00距离开奖时间还有： 产品 期号 大小 单双 操作员 开奖时间 …" at bounding box center [386, 296] width 692 height 318
drag, startPoint x: 450, startPoint y: 154, endPoint x: 468, endPoint y: 153, distance: 17.8
click at [453, 154] on div "产品预设值 添加期号" at bounding box center [386, 165] width 658 height 22
click at [375, 164] on div "产品预设值 添加期号" at bounding box center [386, 165] width 658 height 22
click at [158, 38] on div "会员列表" at bounding box center [155, 35] width 22 height 15
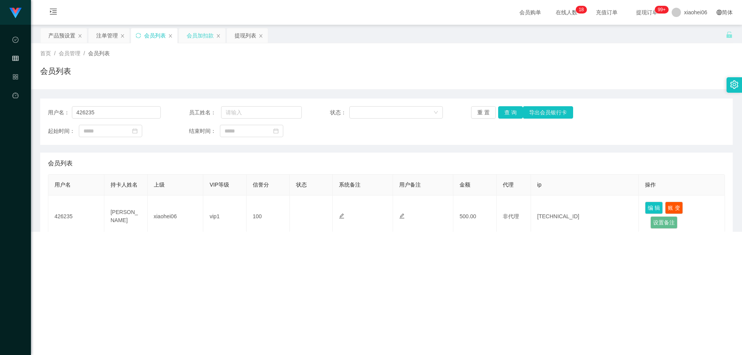
click at [196, 32] on div "会员加扣款" at bounding box center [200, 35] width 27 height 15
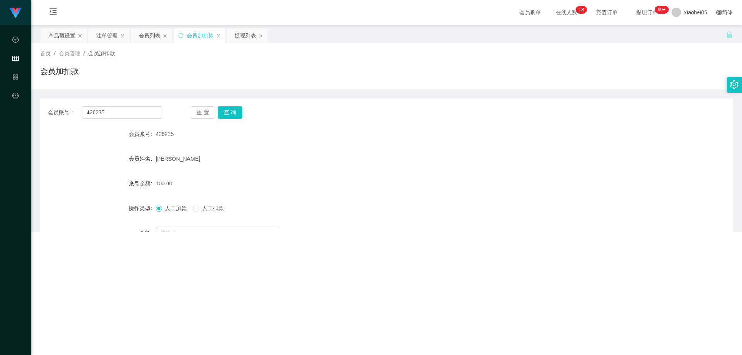
click at [268, 94] on div "会员账号： 426235 重 置 查 询 会员账号 426235 会员姓名 PAN SHUFANG 账号余额 100.00 操作类型 人工加款 人工扣款 金额…" at bounding box center [386, 185] width 692 height 193
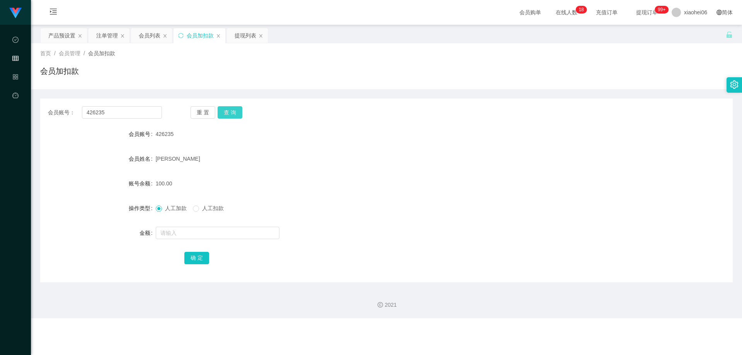
click at [237, 110] on button "查 询" at bounding box center [230, 112] width 25 height 12
click at [300, 119] on div "会员账号： 426235 重 置 查 询 会员账号 426235 会员姓名 PAN SHUFANG 账号余额 100.00 操作类型 人工加款 人工扣款 金额…" at bounding box center [386, 191] width 692 height 184
click at [63, 37] on div "产品预设置" at bounding box center [61, 35] width 27 height 15
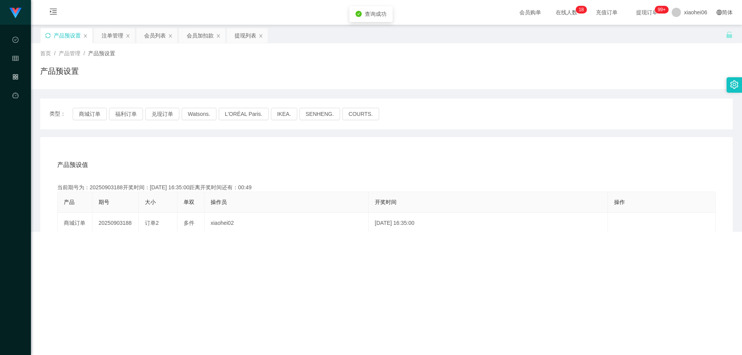
click at [470, 77] on div "产品预设置" at bounding box center [386, 74] width 692 height 18
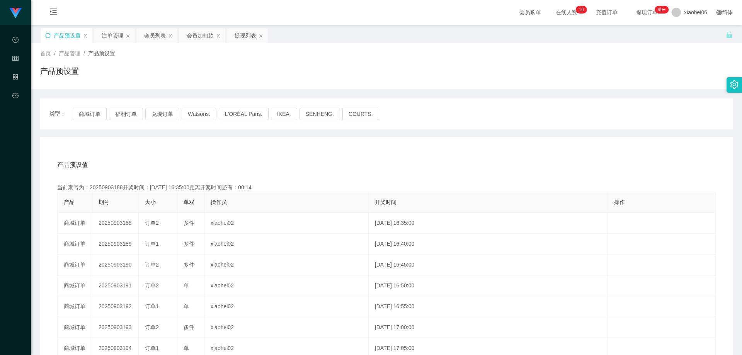
drag, startPoint x: 366, startPoint y: 173, endPoint x: 350, endPoint y: 179, distance: 17.0
click at [365, 173] on div "产品预设值 添加期号" at bounding box center [386, 165] width 658 height 22
click at [329, 169] on div "产品预设值 添加期号" at bounding box center [386, 165] width 658 height 22
click at [553, 166] on div "产品预设值 添加期号" at bounding box center [386, 165] width 658 height 22
drag, startPoint x: 404, startPoint y: 150, endPoint x: 423, endPoint y: 146, distance: 19.0
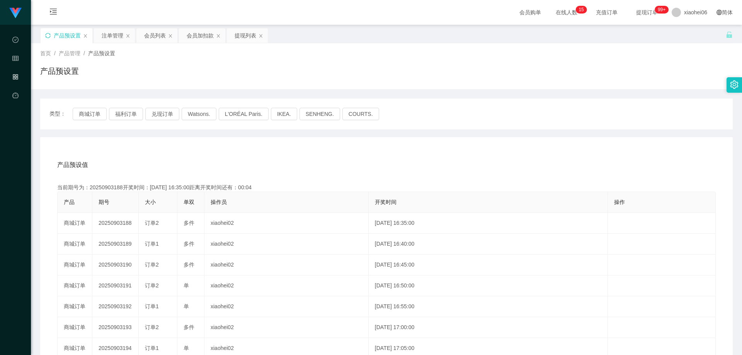
click at [404, 150] on div "产品预设值 添加期号 当前期号为：20250903188开奖时间：[DATE] 16:35:00距离开奖时间还有：00:04 产品 期号 大小 单双 操作员 …" at bounding box center [386, 296] width 692 height 318
drag, startPoint x: 170, startPoint y: 160, endPoint x: 167, endPoint y: 116, distance: 44.2
click at [170, 159] on div "产品预设值 添加期号" at bounding box center [386, 165] width 658 height 22
drag, startPoint x: 154, startPoint y: 35, endPoint x: 174, endPoint y: 49, distance: 24.7
click at [154, 35] on div "会员列表" at bounding box center [155, 35] width 22 height 15
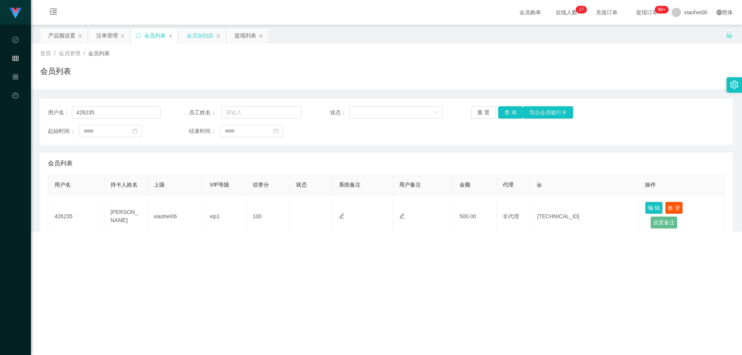
click at [194, 29] on div "会员加扣款" at bounding box center [200, 35] width 27 height 15
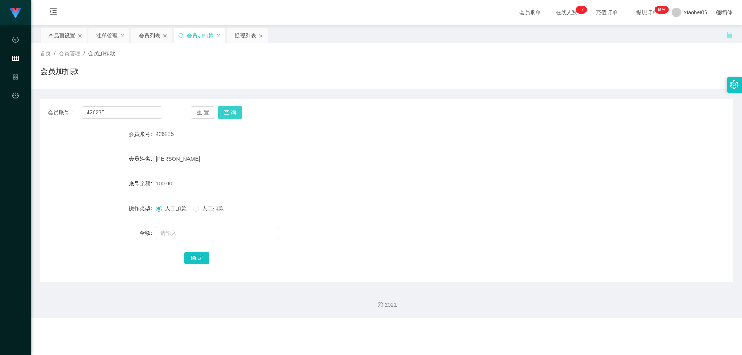
click at [236, 108] on button "查 询" at bounding box center [230, 112] width 25 height 12
drag, startPoint x: 267, startPoint y: 162, endPoint x: 248, endPoint y: 191, distance: 34.6
click at [268, 163] on div "[PERSON_NAME]" at bounding box center [358, 158] width 404 height 15
click at [206, 234] on input "text" at bounding box center [218, 233] width 124 height 12
drag, startPoint x: 213, startPoint y: 211, endPoint x: 219, endPoint y: 219, distance: 11.1
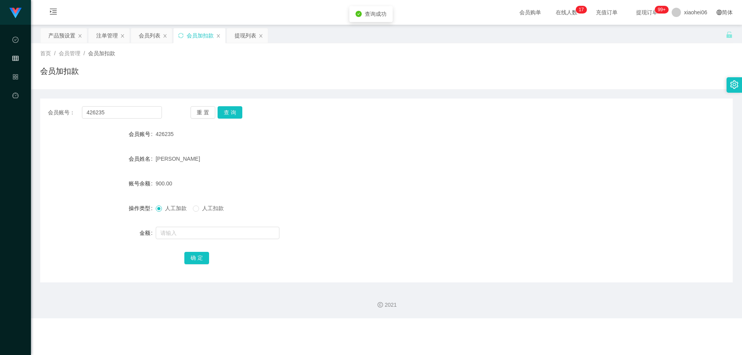
click at [213, 211] on span "人工扣款" at bounding box center [213, 208] width 28 height 6
click at [219, 231] on input "text" at bounding box center [218, 233] width 124 height 12
type input "0"
type input "200"
click at [206, 261] on button "确 定" at bounding box center [196, 258] width 25 height 12
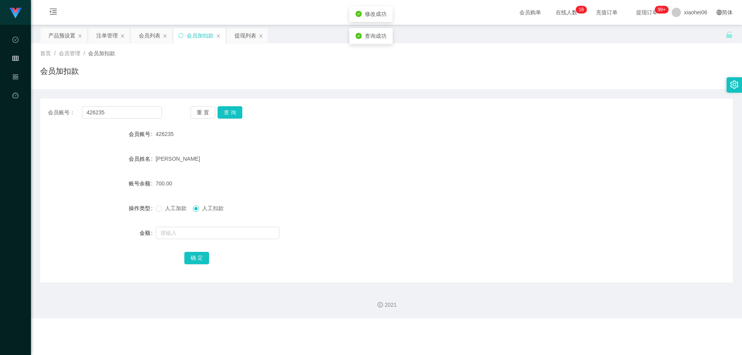
click at [381, 190] on div "700.00" at bounding box center [358, 183] width 404 height 15
click at [240, 113] on button "查 询" at bounding box center [230, 112] width 25 height 12
drag, startPoint x: 355, startPoint y: 151, endPoint x: 669, endPoint y: 39, distance: 333.9
click at [361, 151] on div "[PERSON_NAME]" at bounding box center [358, 158] width 404 height 15
